Goal: Information Seeking & Learning: Check status

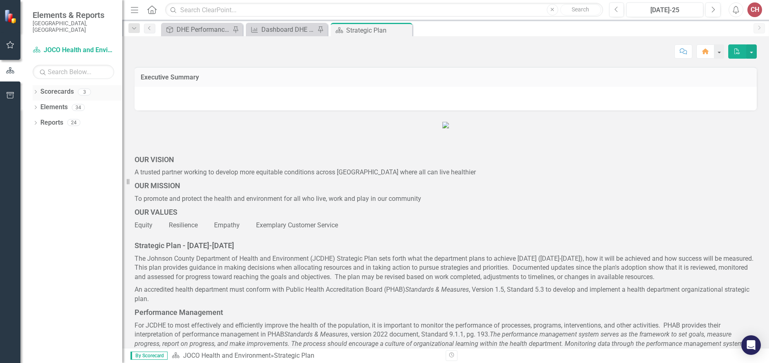
click at [33, 91] on icon "Dropdown" at bounding box center [36, 93] width 6 height 4
click at [36, 121] on icon at bounding box center [36, 123] width 2 height 4
click at [38, 152] on icon "Dropdown" at bounding box center [40, 154] width 6 height 4
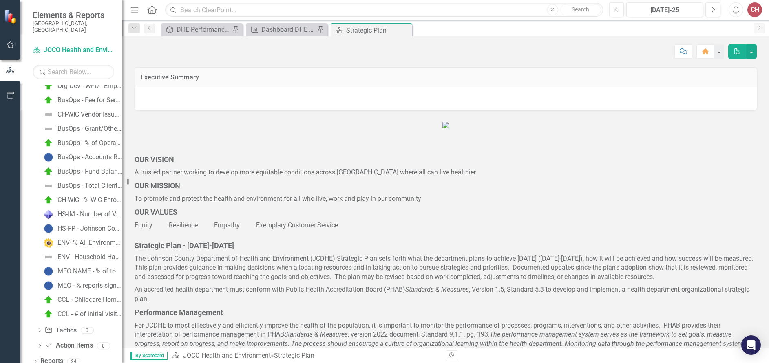
scroll to position [196, 0]
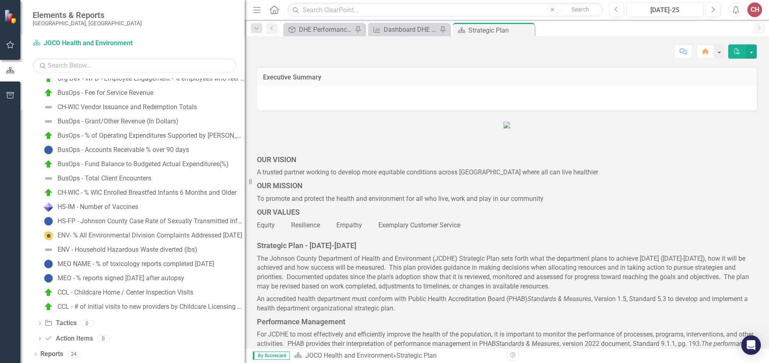
drag, startPoint x: 123, startPoint y: 276, endPoint x: 250, endPoint y: 278, distance: 127.2
click at [250, 278] on div "Resize" at bounding box center [248, 181] width 7 height 363
click at [84, 291] on div "CCL - Childcare Home / Center Inspection Visits" at bounding box center [125, 292] width 136 height 7
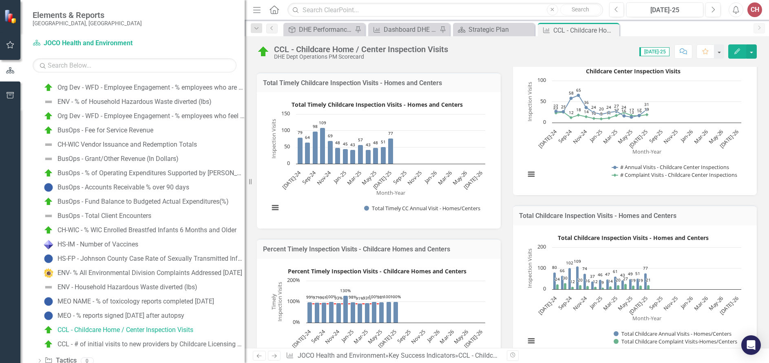
scroll to position [172, 0]
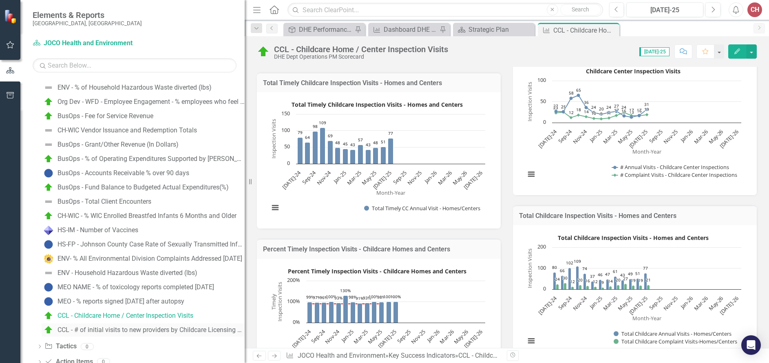
click at [149, 331] on div "CCL - # of initial visits to new providers by Childcare Licensing Staff" at bounding box center [150, 330] width 187 height 7
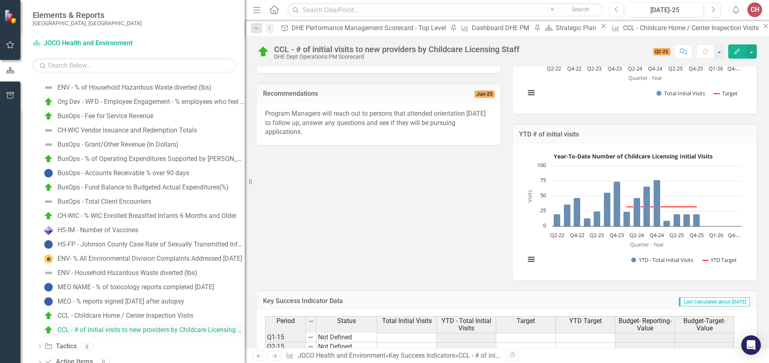
scroll to position [187, 0]
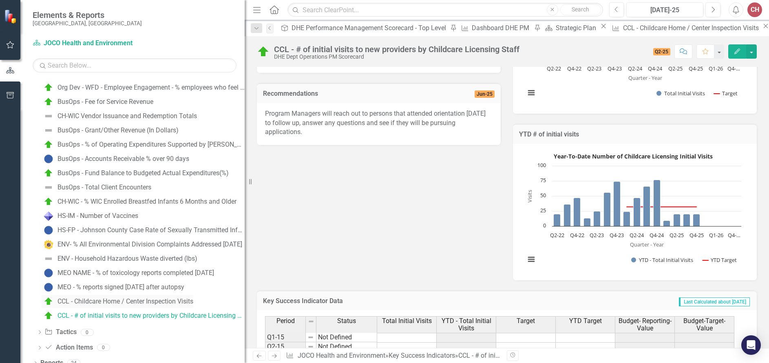
drag, startPoint x: 144, startPoint y: 299, endPoint x: 172, endPoint y: 297, distance: 27.4
click at [144, 299] on div "CCL - Childcare Home / Center Inspection Visits" at bounding box center [125, 301] width 136 height 7
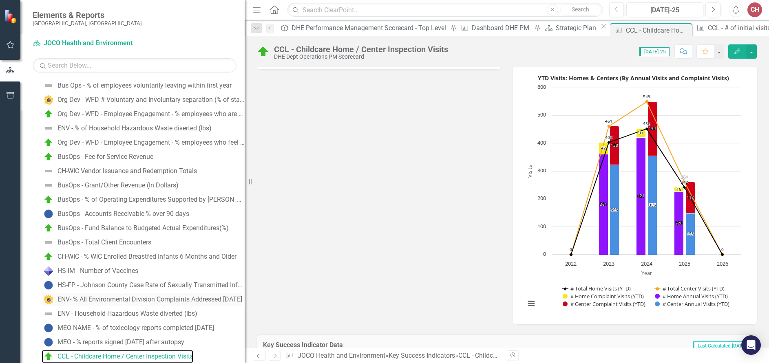
scroll to position [172, 0]
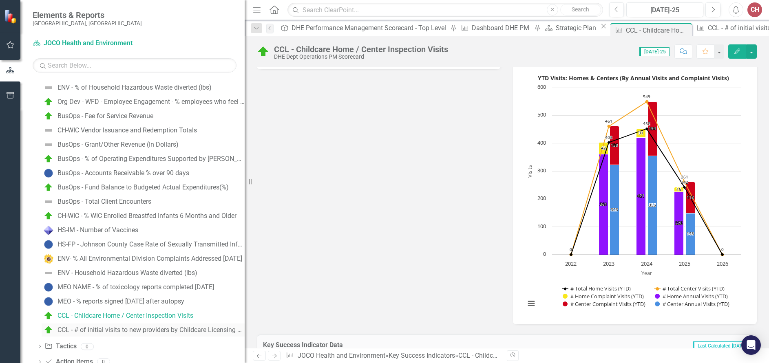
click at [145, 331] on div "CCL - # of initial visits to new providers by Childcare Licensing Staff" at bounding box center [150, 330] width 187 height 7
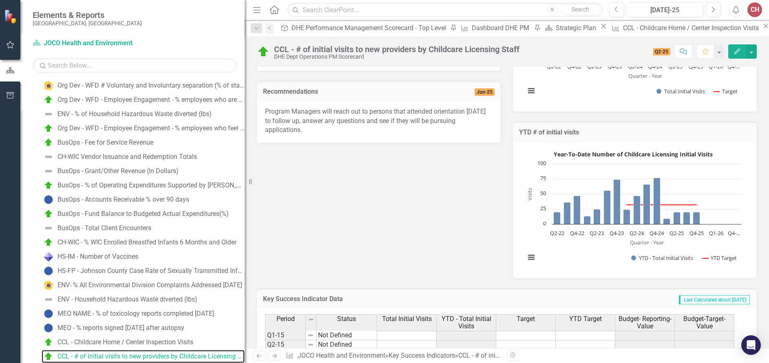
scroll to position [163, 0]
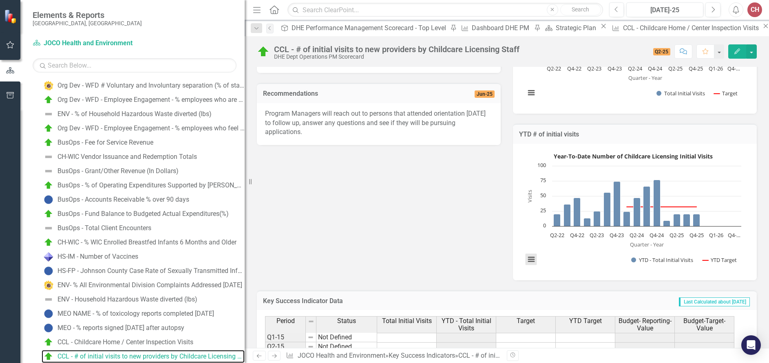
click at [530, 261] on button "View chart menu, Year-To-Date Number of Childcare Licensing Initial Visits" at bounding box center [531, 259] width 11 height 11
click at [557, 218] on li "Download JPEG image" at bounding box center [564, 218] width 73 height 13
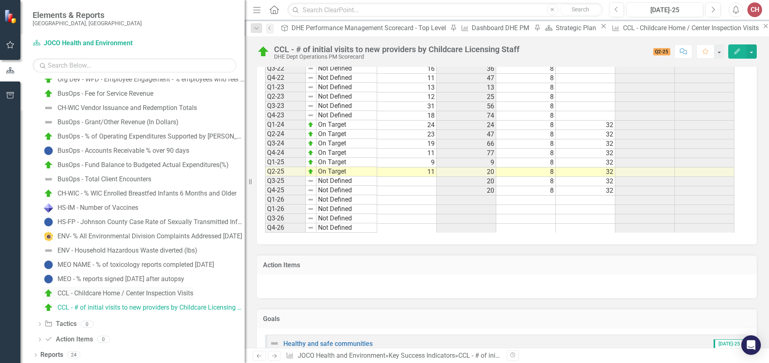
scroll to position [196, 0]
drag, startPoint x: 142, startPoint y: 291, endPoint x: 151, endPoint y: 289, distance: 9.1
click at [142, 291] on div "CCL - Childcare Home / Center Inspection Visits" at bounding box center [125, 292] width 136 height 7
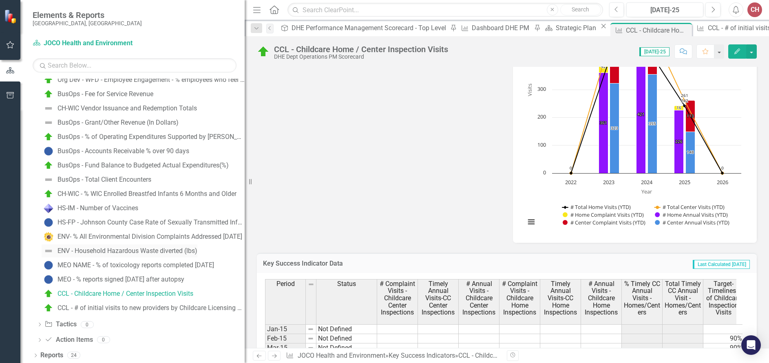
scroll to position [196, 0]
click at [150, 306] on div "CCL - # of initial visits to new providers by Childcare Licensing Staff" at bounding box center [150, 306] width 187 height 7
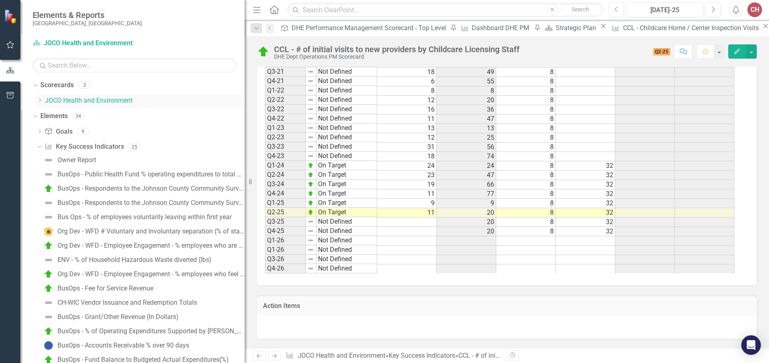
click at [40, 101] on icon at bounding box center [40, 100] width 2 height 4
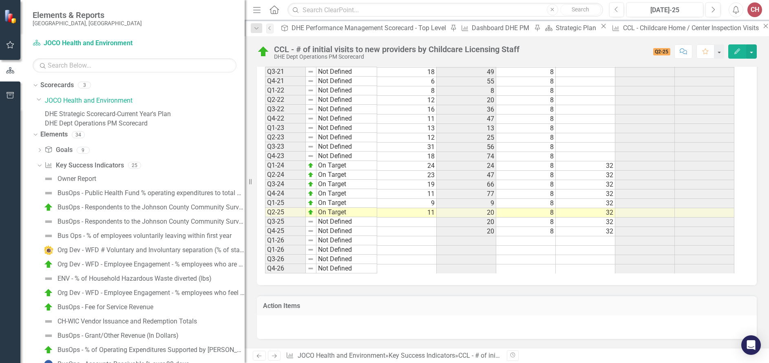
click at [80, 128] on link "DHE Dept Operations PM Scorecard" at bounding box center [145, 123] width 200 height 9
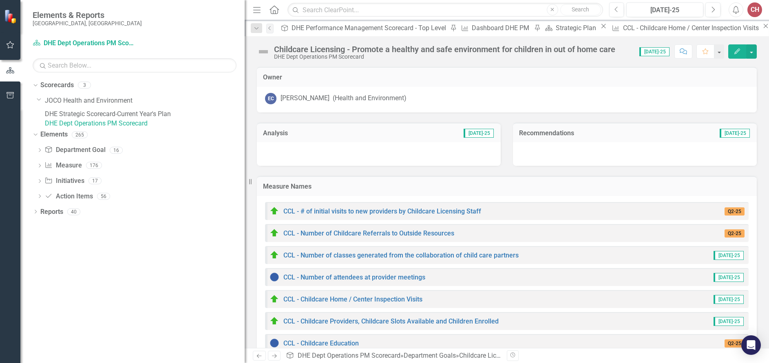
scroll to position [41, 0]
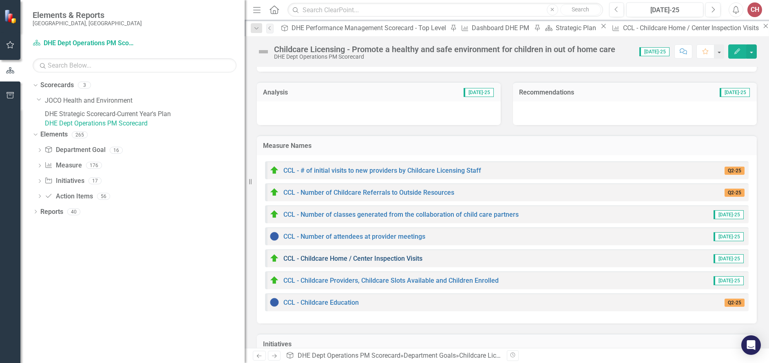
click at [364, 258] on link "CCL - Childcare Home / Center Inspection Visits" at bounding box center [352, 259] width 139 height 8
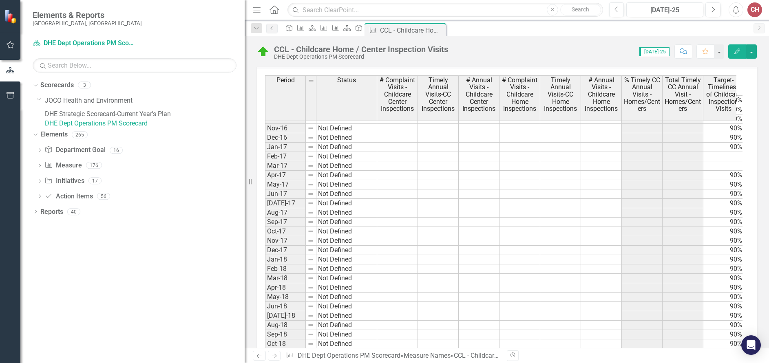
scroll to position [150, 0]
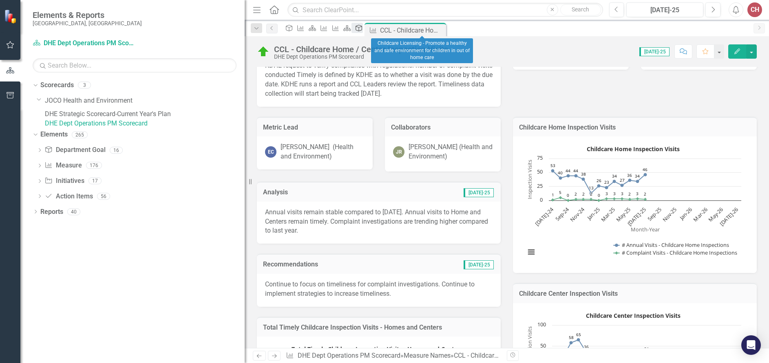
click at [363, 30] on icon "Department Goal" at bounding box center [359, 28] width 8 height 7
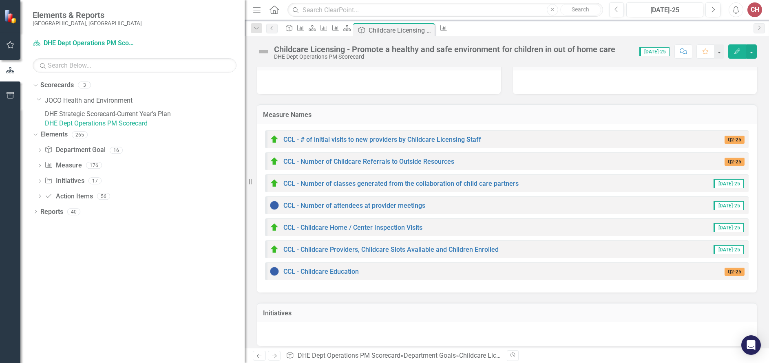
scroll to position [78, 0]
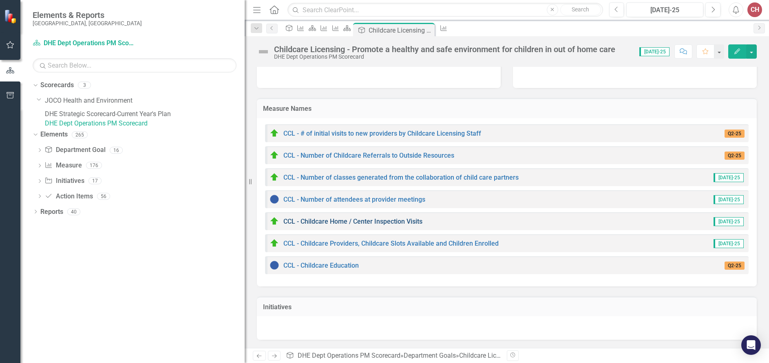
click at [360, 219] on link "CCL - Childcare Home / Center Inspection Visits" at bounding box center [352, 222] width 139 height 8
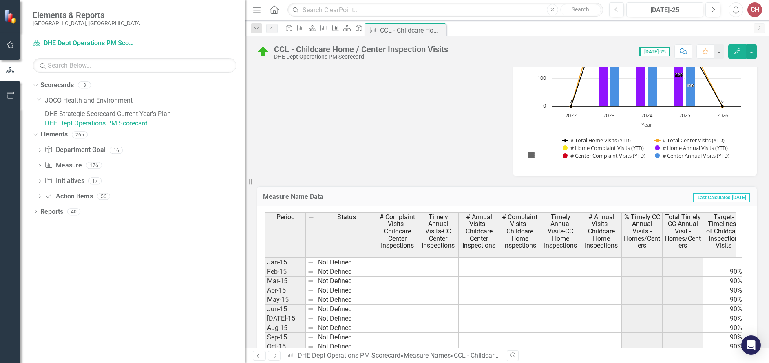
scroll to position [775, 0]
